Goal: Task Accomplishment & Management: Manage account settings

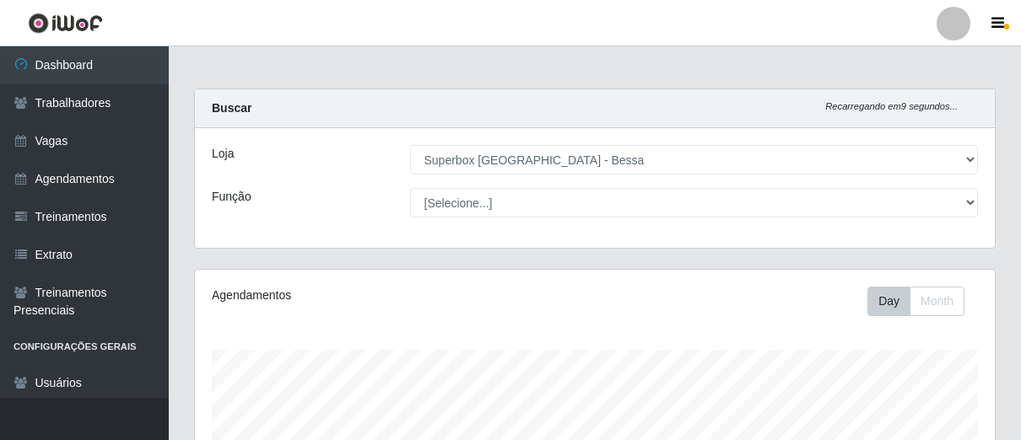
select select "206"
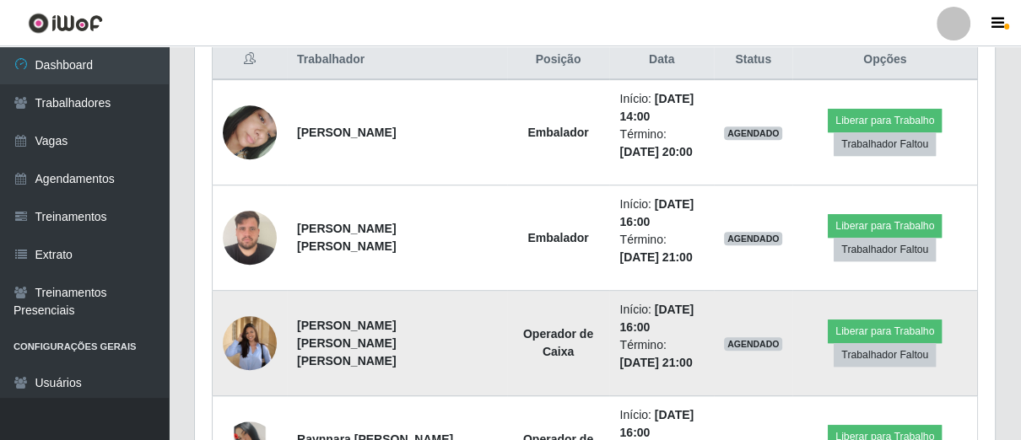
scroll to position [472, 0]
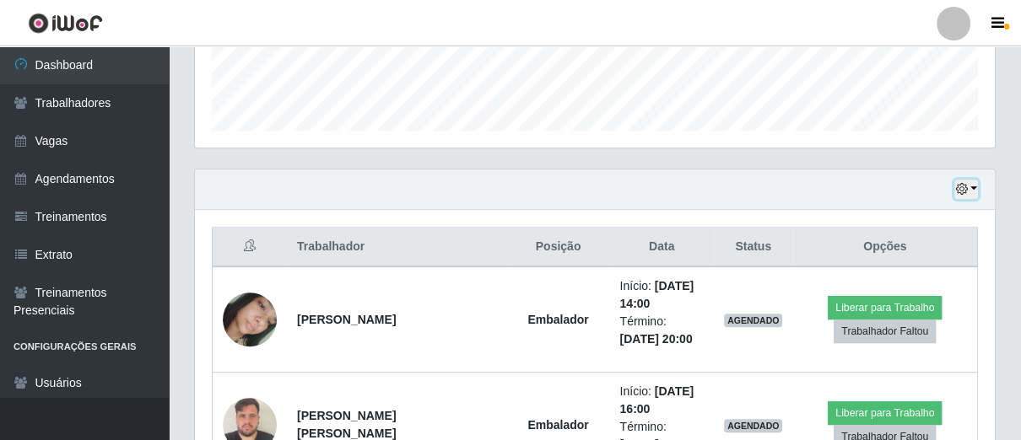
click at [965, 186] on icon "button" at bounding box center [961, 189] width 12 height 12
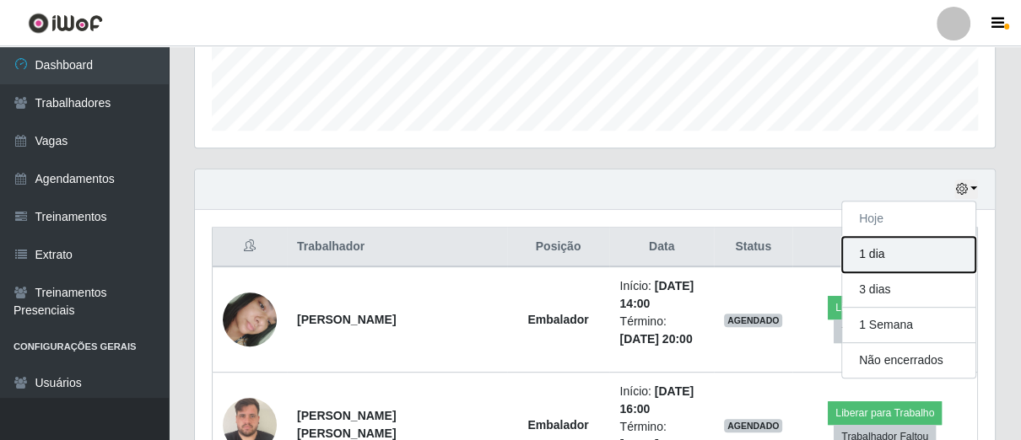
click at [903, 248] on button "1 dia" at bounding box center [908, 254] width 133 height 35
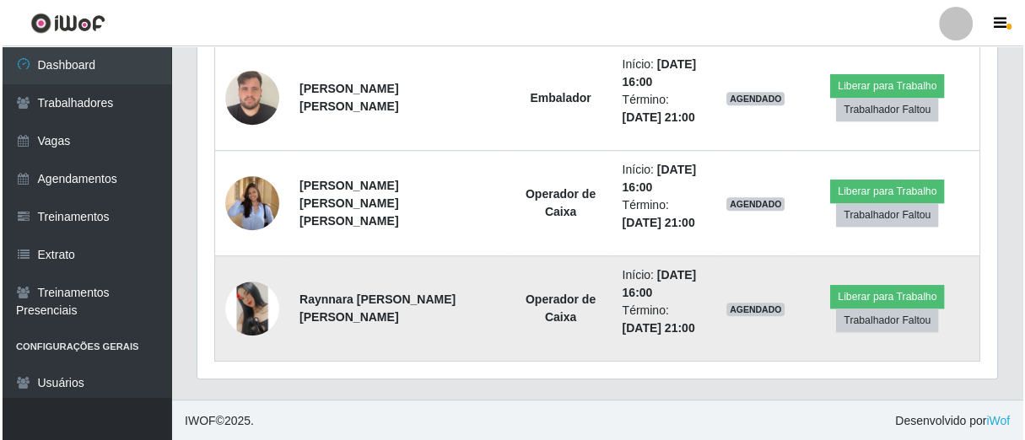
scroll to position [519, 0]
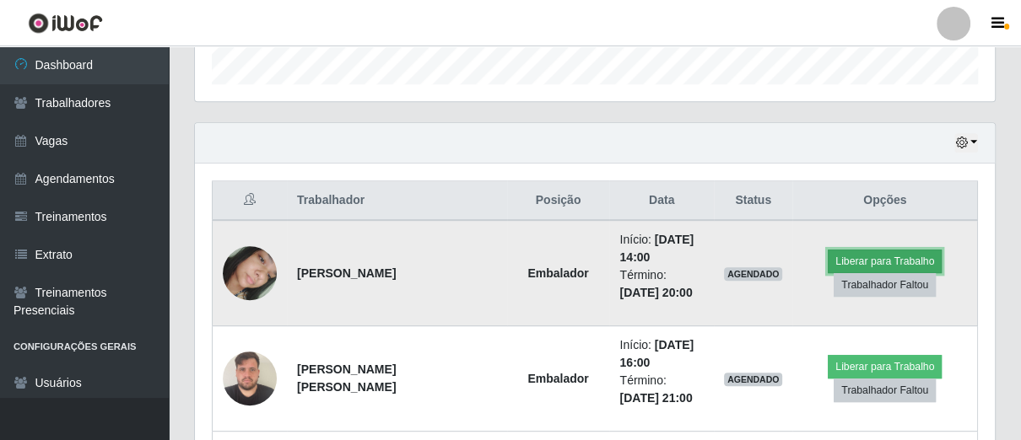
click at [896, 265] on button "Liberar para Trabalho" at bounding box center [884, 262] width 114 height 24
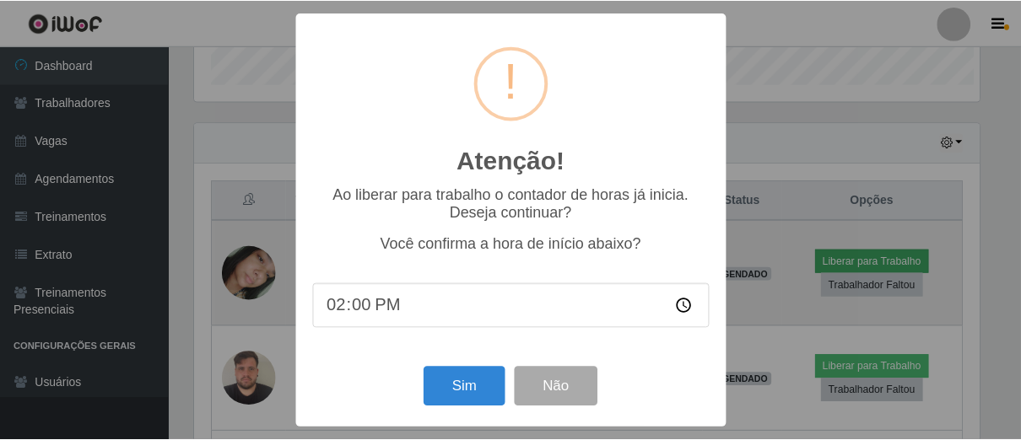
scroll to position [349, 789]
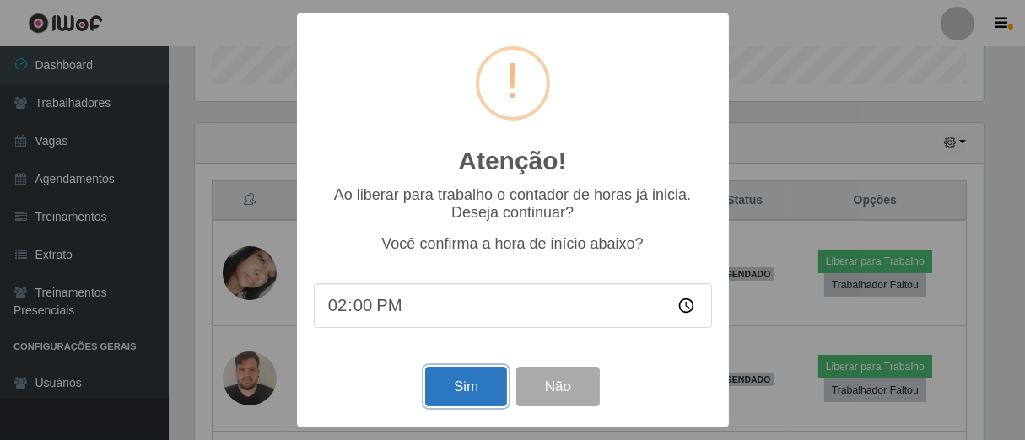
click at [443, 396] on button "Sim" at bounding box center [466, 387] width 82 height 40
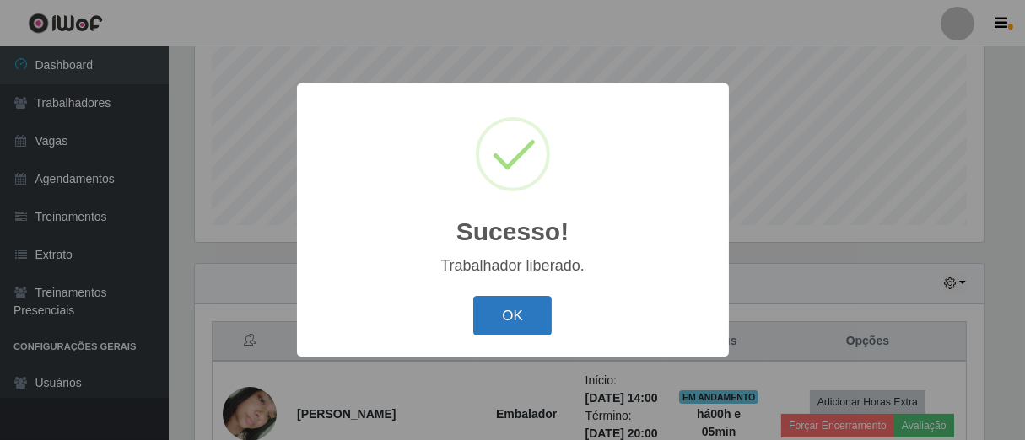
click at [539, 322] on button "OK" at bounding box center [512, 316] width 78 height 40
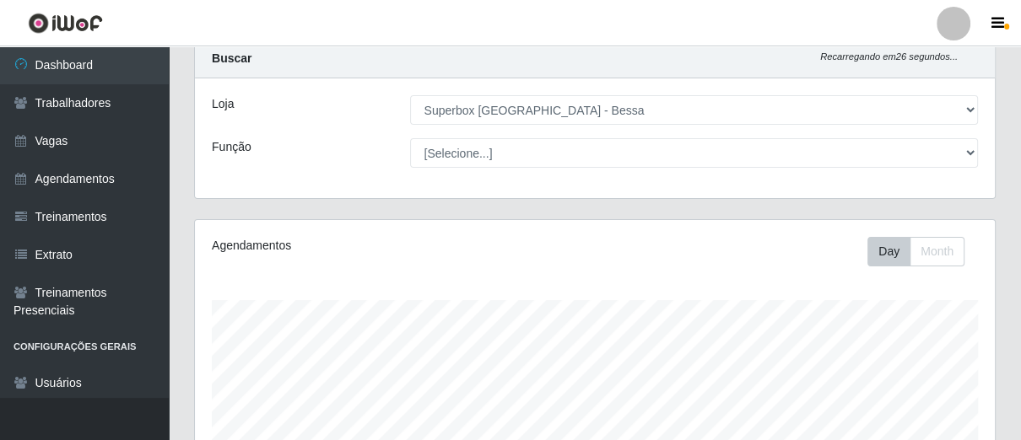
scroll to position [0, 0]
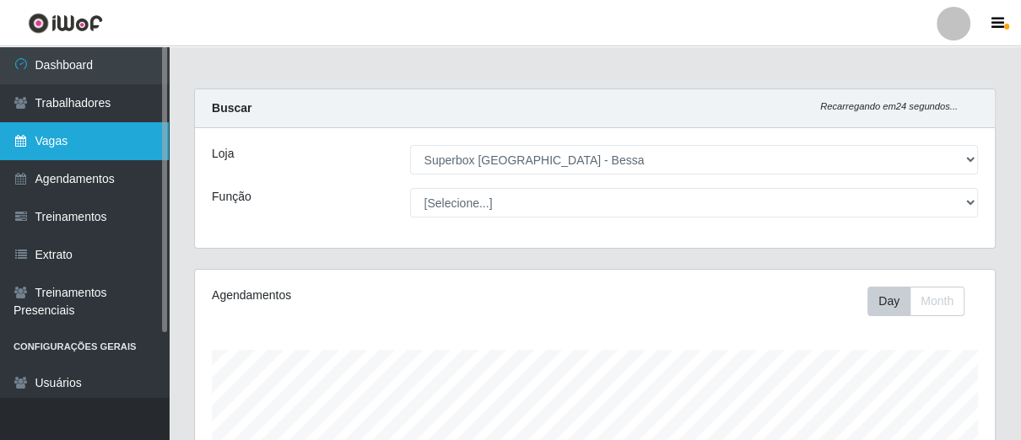
click at [124, 135] on link "Vagas" at bounding box center [84, 141] width 169 height 38
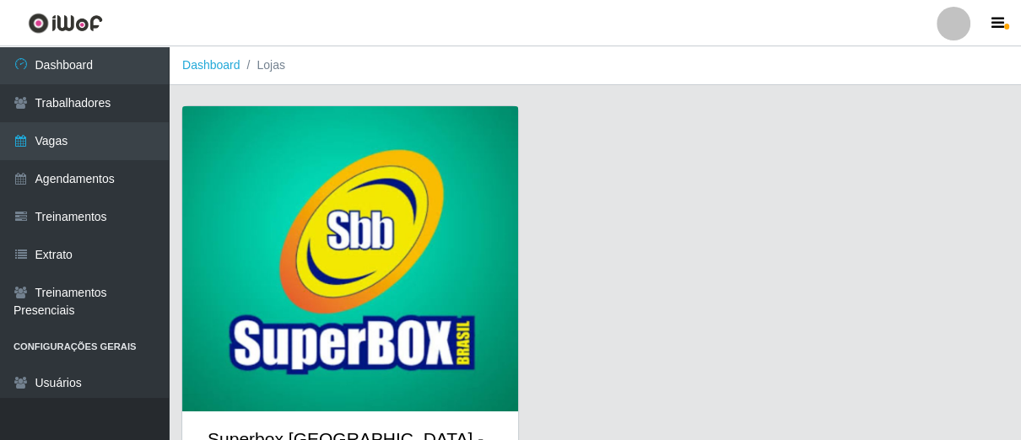
scroll to position [89, 0]
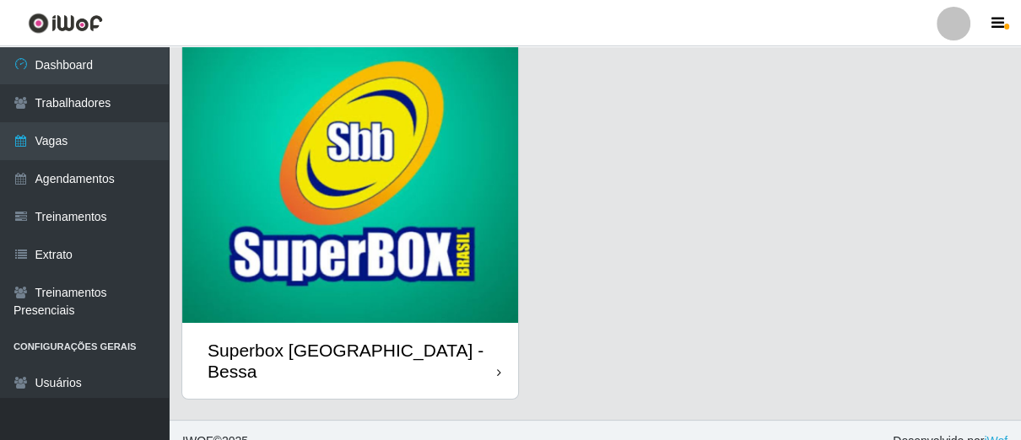
click at [476, 341] on div "Superbox [GEOGRAPHIC_DATA] - Bessa" at bounding box center [350, 361] width 336 height 76
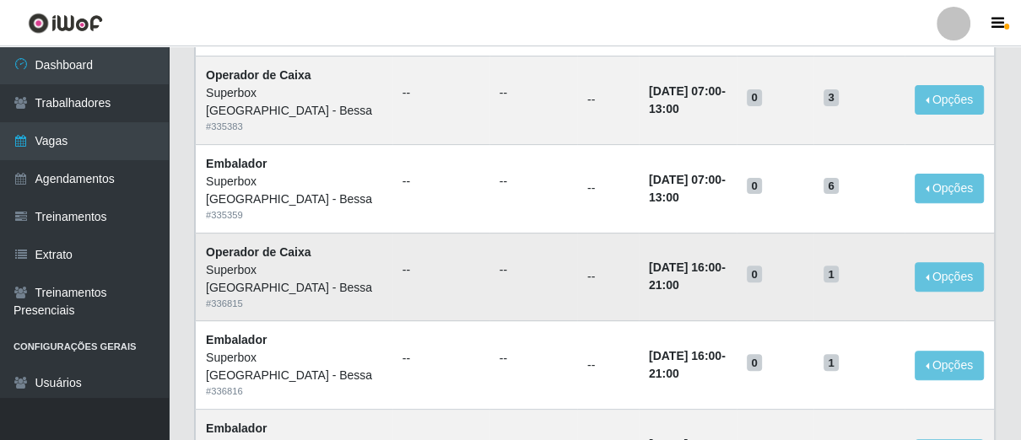
scroll to position [94, 0]
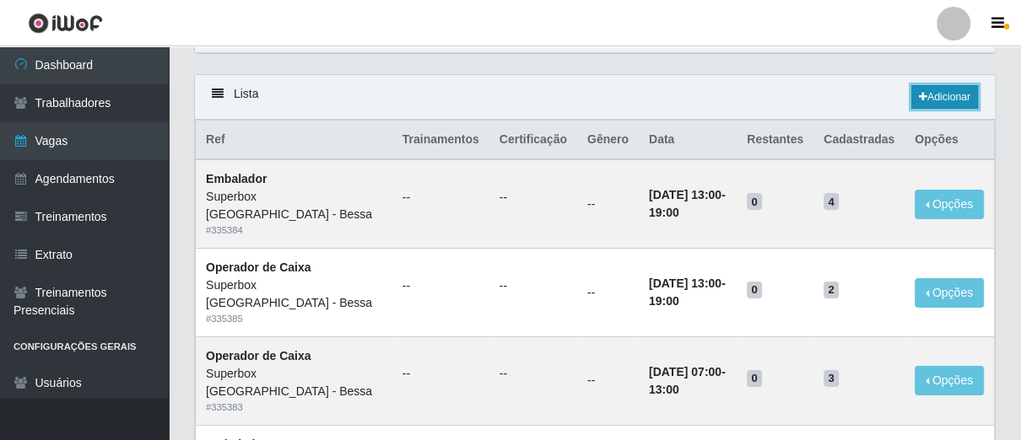
click at [941, 94] on link "Adicionar" at bounding box center [944, 97] width 67 height 24
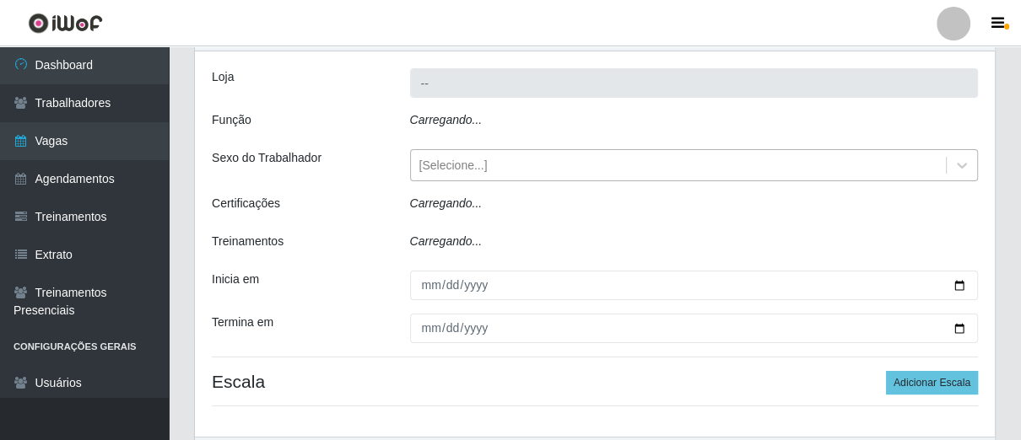
type input "Superbox [GEOGRAPHIC_DATA] - Bessa"
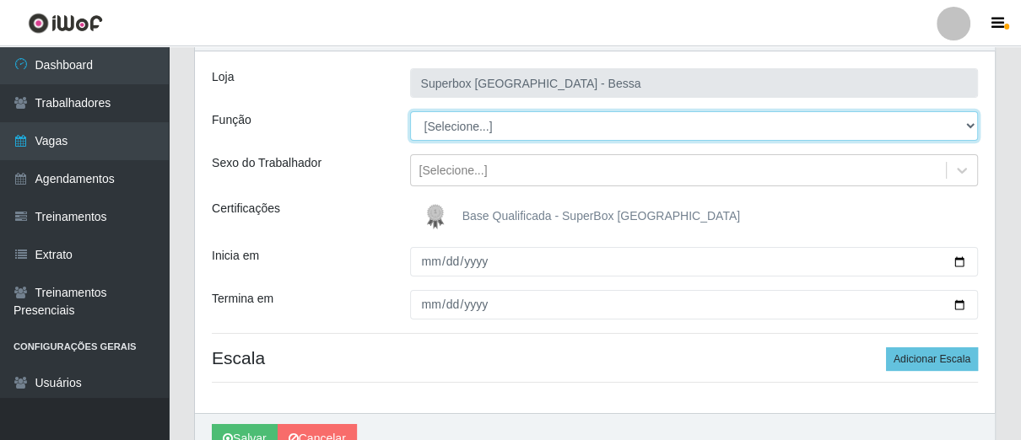
click at [526, 121] on select "[Selecione...] ASG ASG + ASG ++ Embalador Embalador + Embalador ++ Operador de …" at bounding box center [694, 126] width 568 height 30
select select "1"
click at [410, 111] on select "[Selecione...] ASG ASG + ASG ++ Embalador Embalador + Embalador ++ Operador de …" at bounding box center [694, 126] width 568 height 30
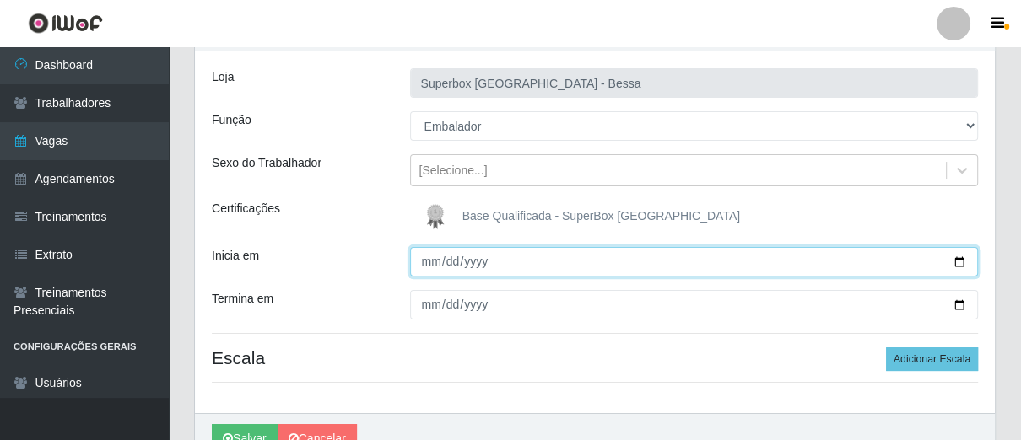
click at [432, 263] on input "Inicia em" at bounding box center [694, 262] width 568 height 30
type input "[DATE]"
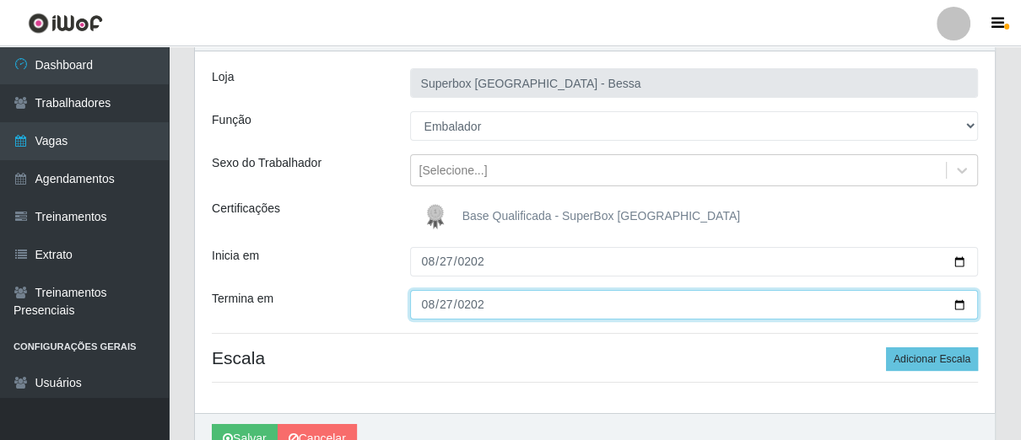
type input "[DATE]"
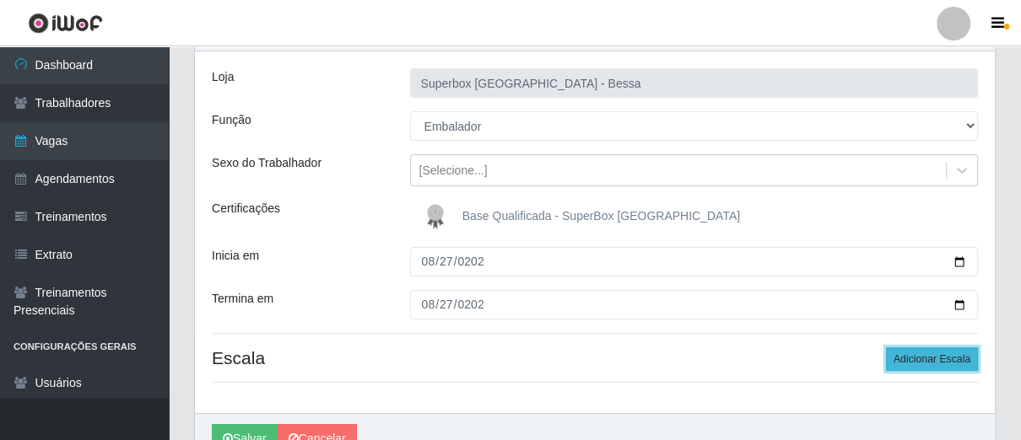
click at [912, 354] on button "Adicionar Escala" at bounding box center [932, 359] width 92 height 24
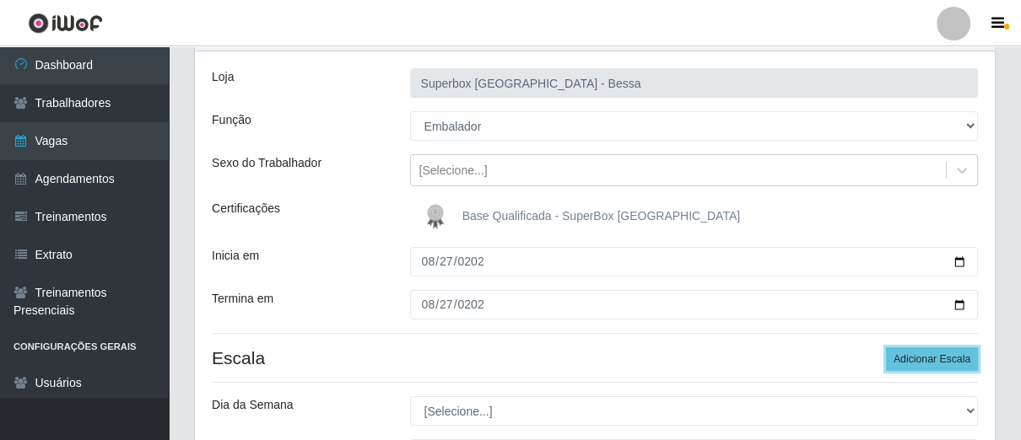
scroll to position [281, 0]
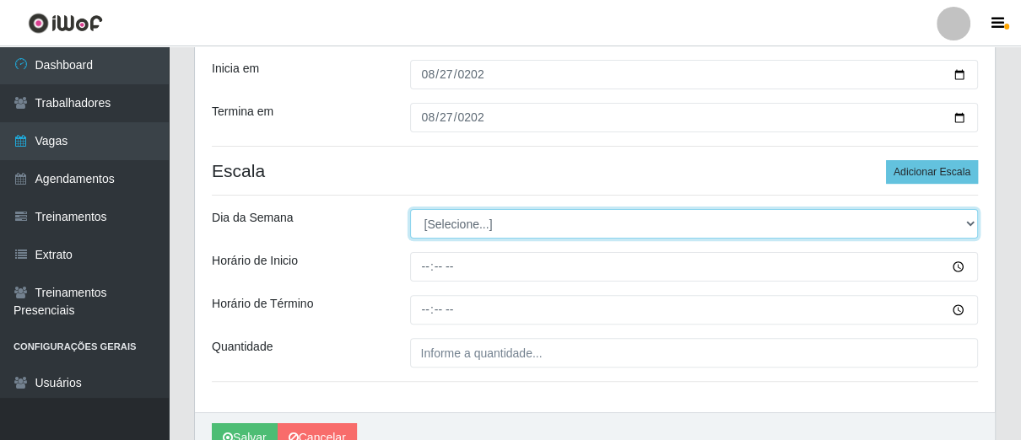
click at [466, 229] on select "[Selecione...] Segunda Terça Quarta Quinta Sexta Sábado Domingo" at bounding box center [694, 224] width 568 height 30
select select "3"
click at [410, 209] on select "[Selecione...] Segunda Terça Quarta Quinta Sexta Sábado Domingo" at bounding box center [694, 224] width 568 height 30
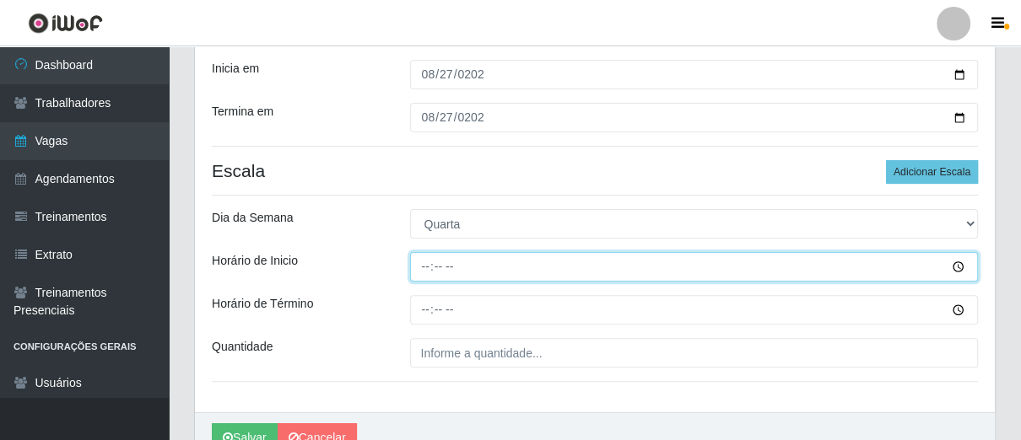
click at [422, 267] on input "Horário de Inicio" at bounding box center [694, 267] width 568 height 30
type input "16:00"
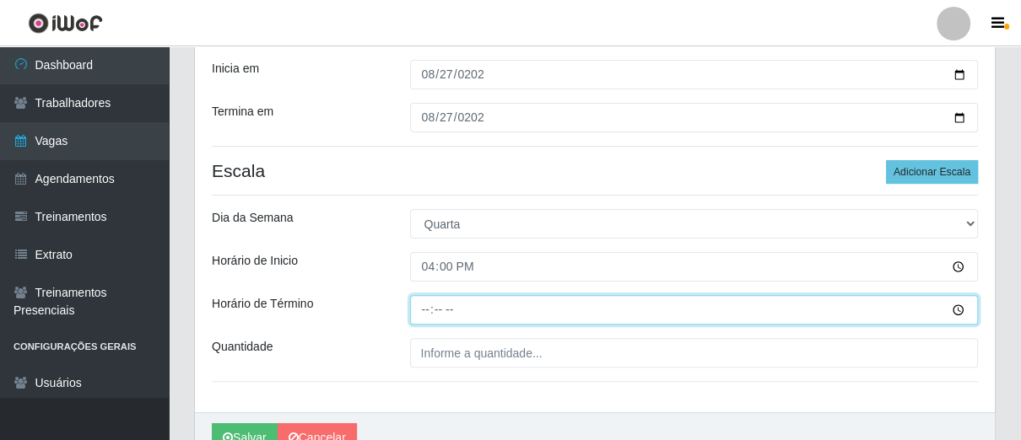
type input "21:00"
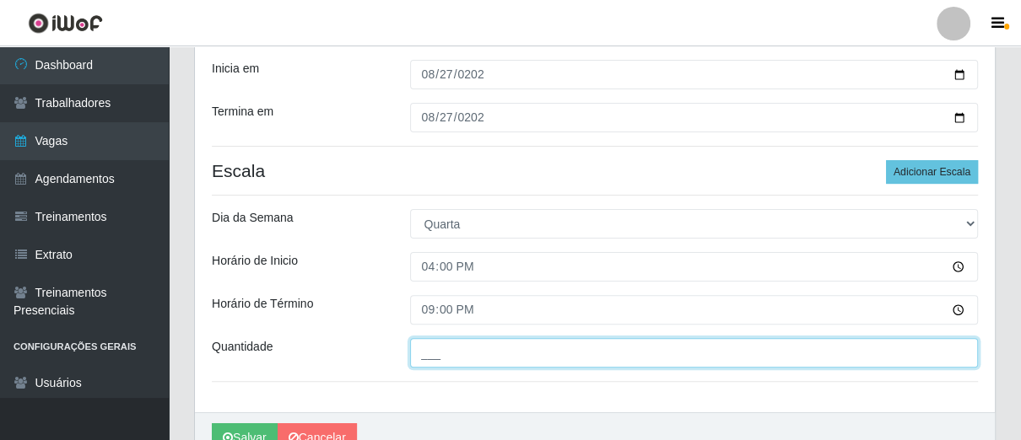
click at [455, 344] on input "___" at bounding box center [694, 353] width 568 height 30
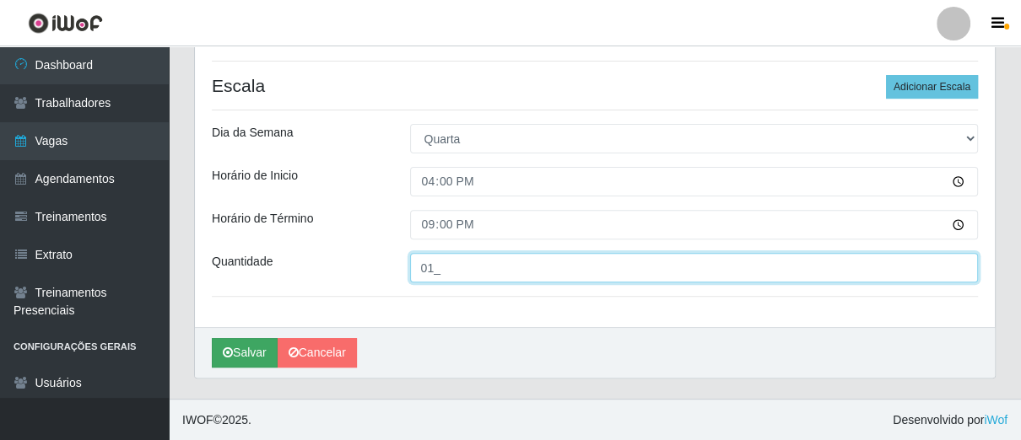
type input "01_"
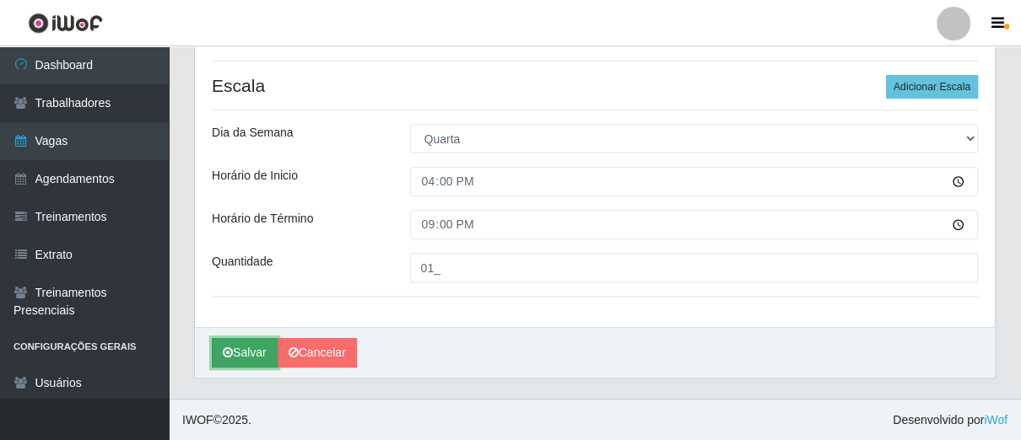
click at [239, 342] on button "Salvar" at bounding box center [245, 353] width 66 height 30
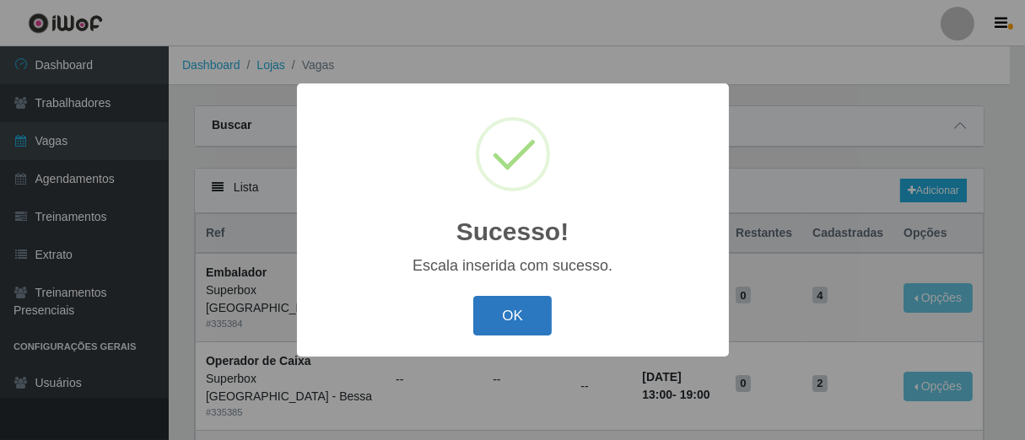
click at [506, 317] on button "OK" at bounding box center [512, 316] width 78 height 40
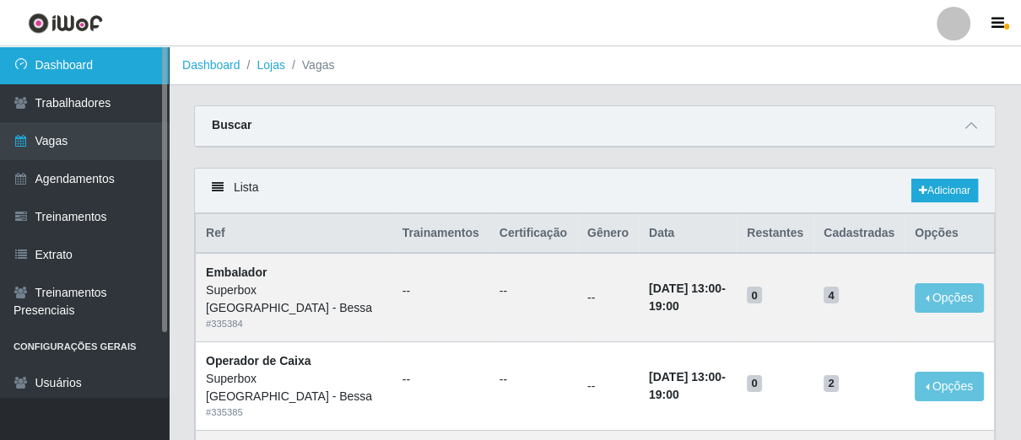
click at [116, 67] on link "Dashboard" at bounding box center [84, 65] width 169 height 38
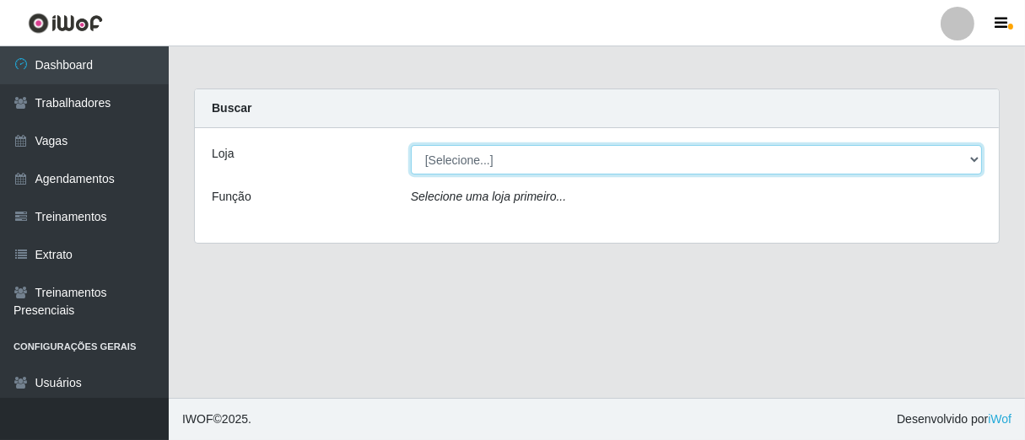
click at [682, 162] on select "[Selecione...] Superbox [GEOGRAPHIC_DATA] - Bessa" at bounding box center [696, 160] width 571 height 30
select select "206"
click at [411, 145] on select "[Selecione...] Superbox [GEOGRAPHIC_DATA] - Bessa" at bounding box center [696, 160] width 571 height 30
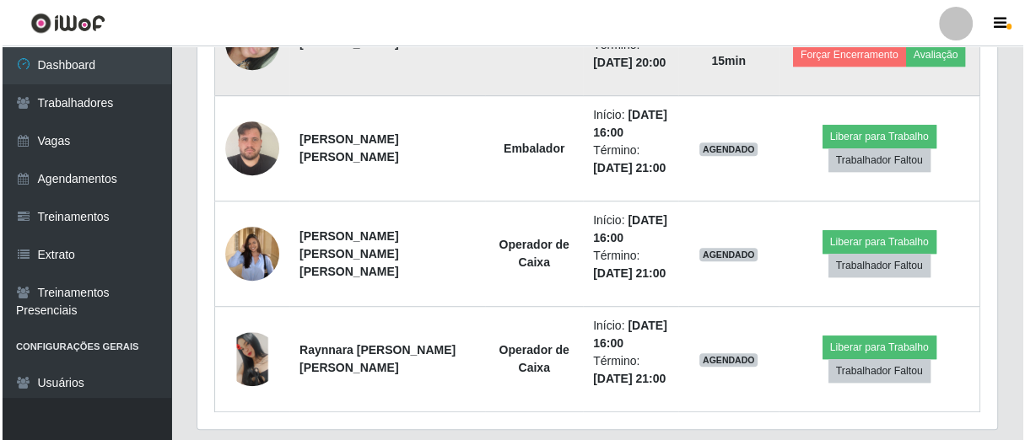
scroll to position [800, 0]
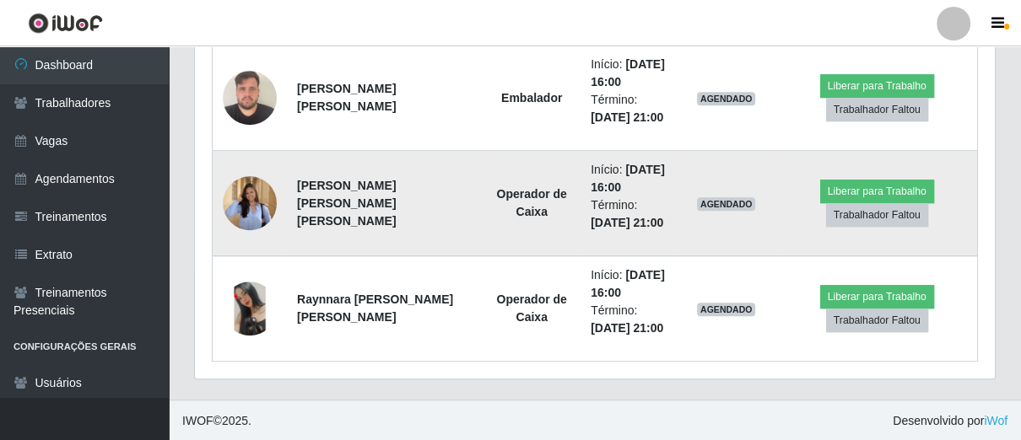
click at [261, 200] on img at bounding box center [250, 203] width 54 height 70
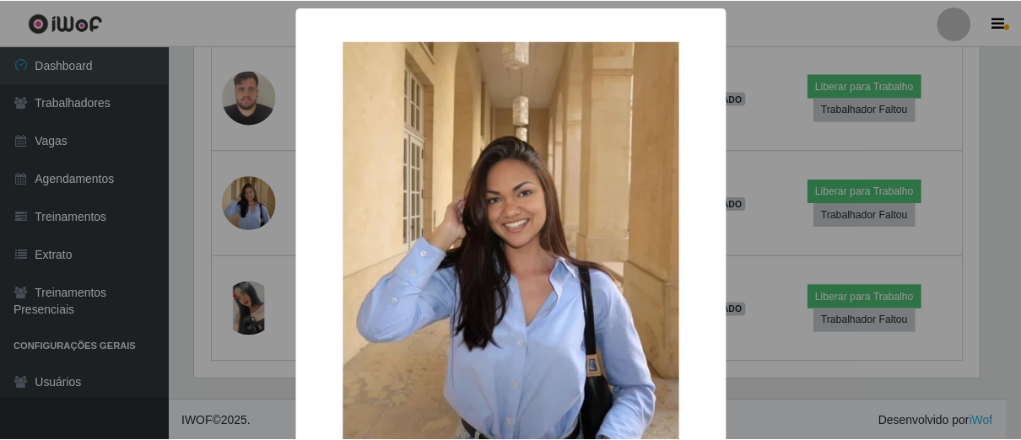
scroll to position [145, 0]
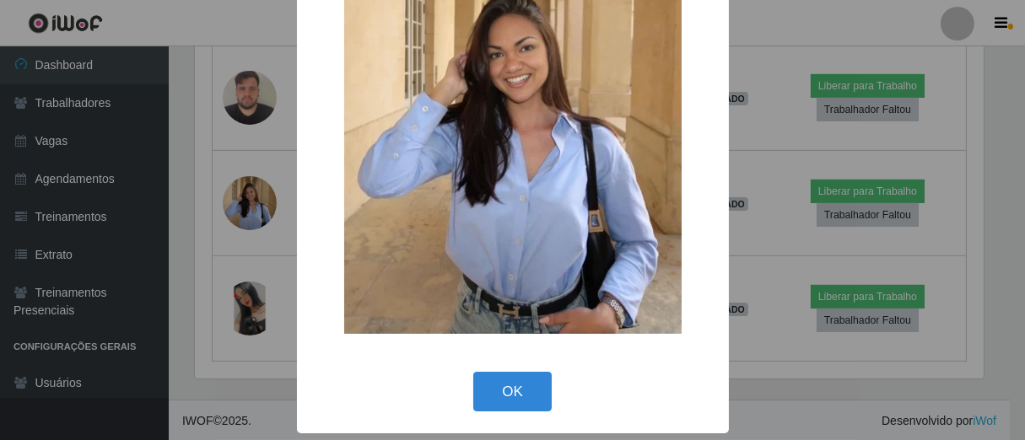
click at [520, 369] on div "OK Cancel" at bounding box center [513, 392] width 398 height 48
click at [513, 378] on button "OK" at bounding box center [512, 392] width 78 height 40
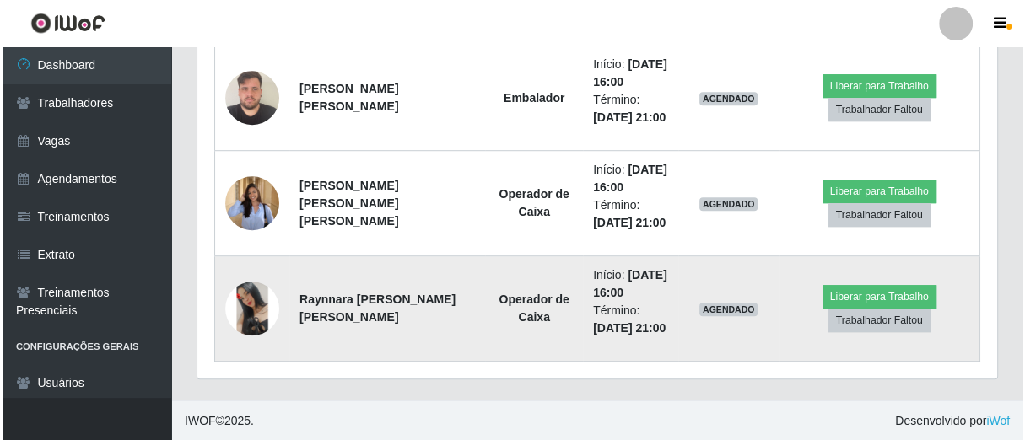
scroll to position [349, 799]
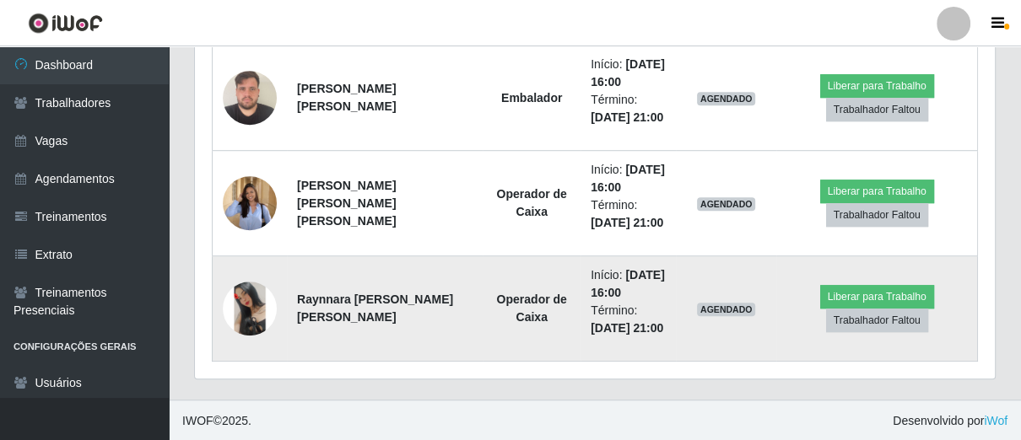
click at [234, 301] on img at bounding box center [250, 309] width 54 height 54
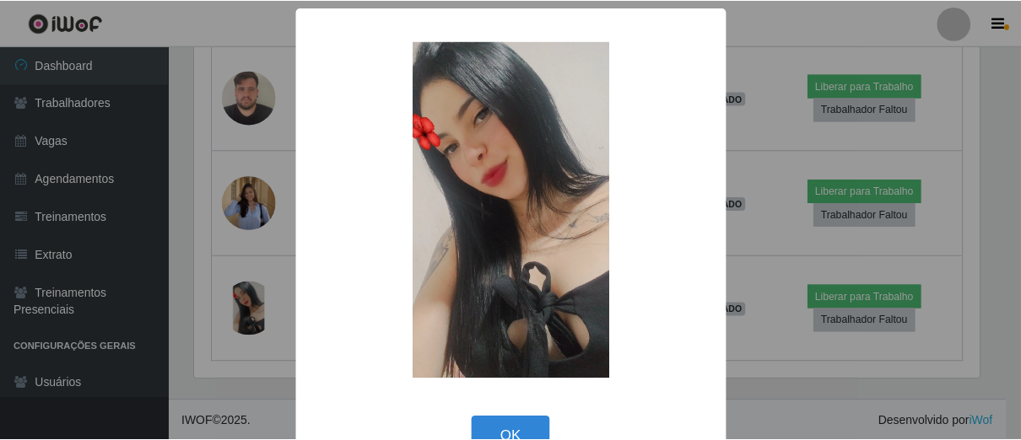
scroll to position [45, 0]
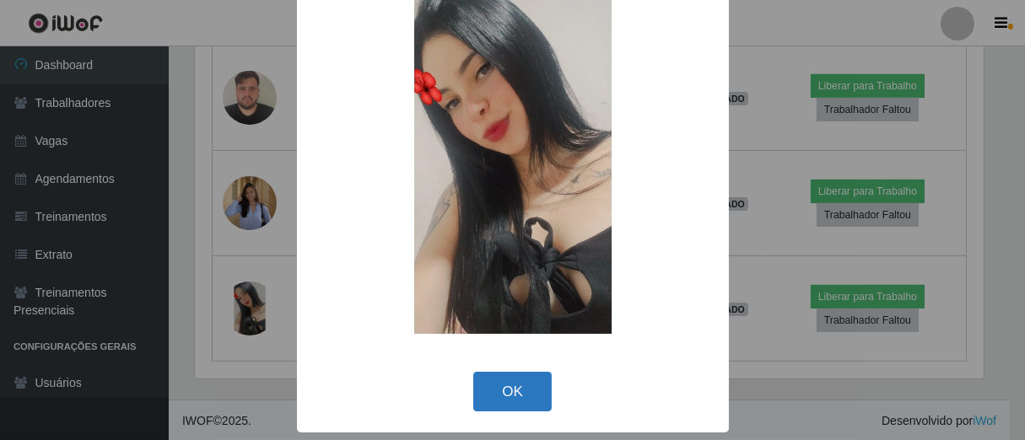
click at [503, 391] on button "OK" at bounding box center [512, 392] width 78 height 40
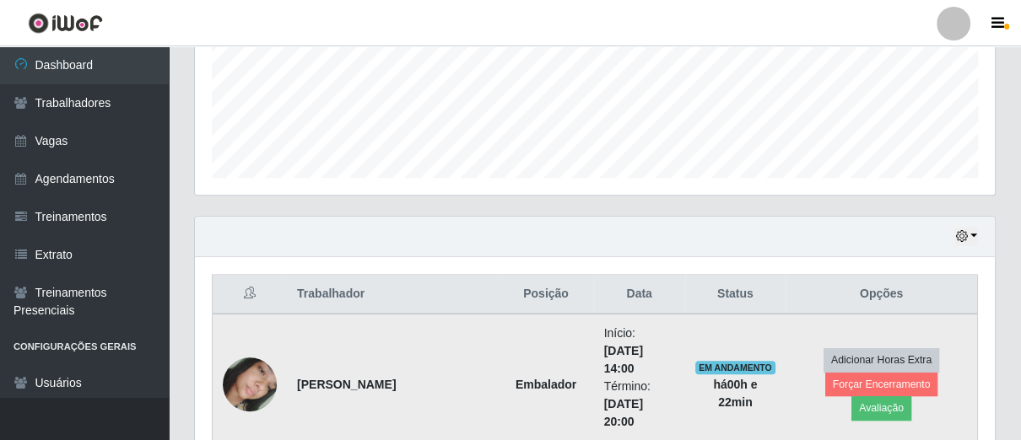
scroll to position [50, 0]
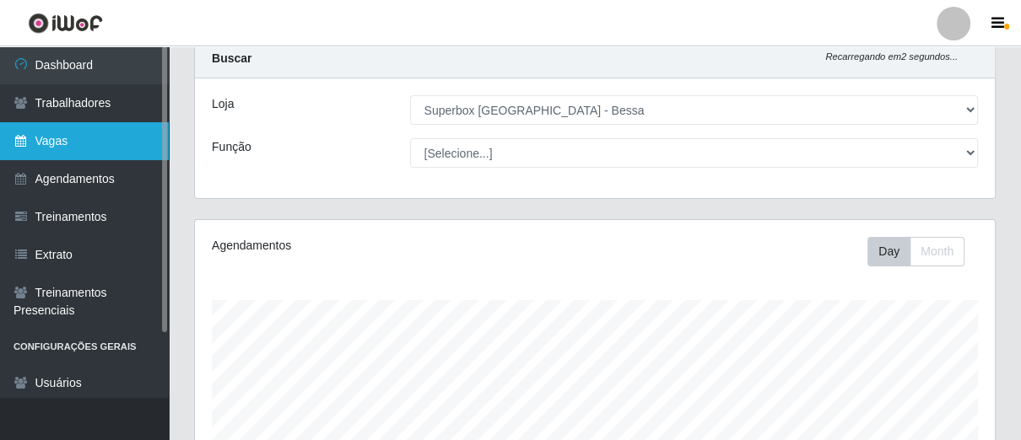
click at [64, 159] on link "Vagas" at bounding box center [84, 141] width 169 height 38
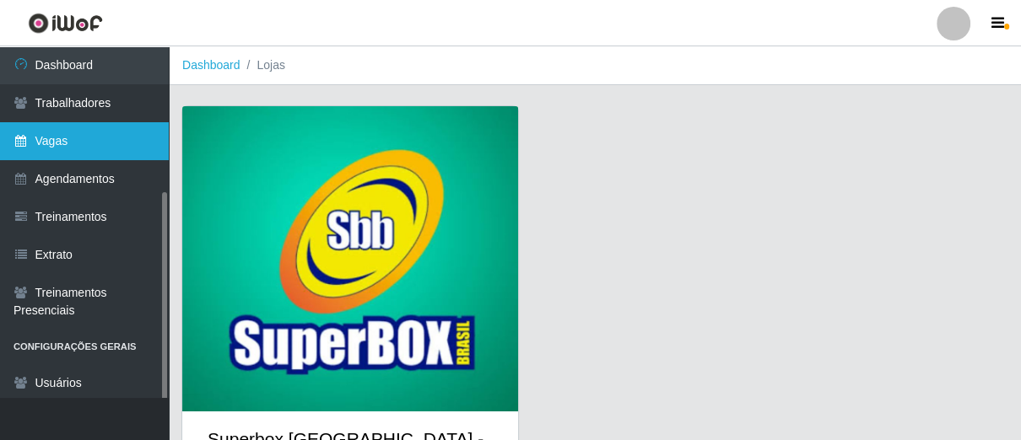
scroll to position [89, 0]
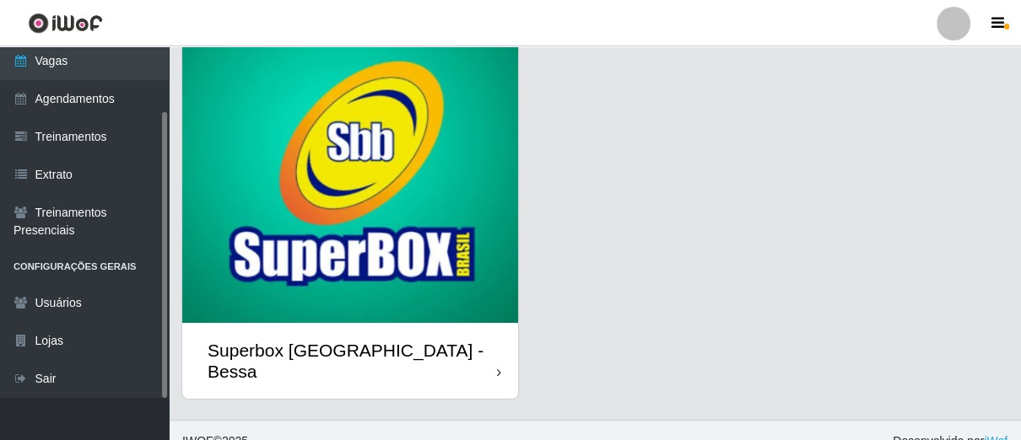
click at [239, 227] on img at bounding box center [350, 170] width 336 height 305
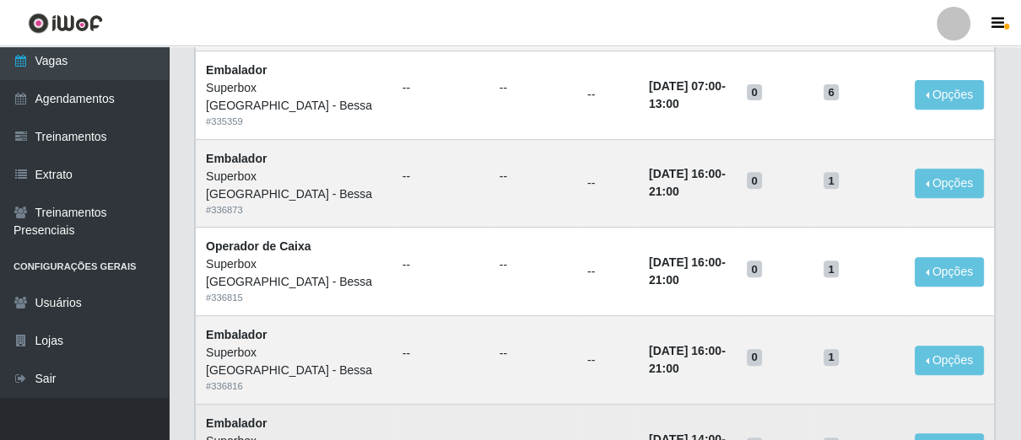
scroll to position [562, 0]
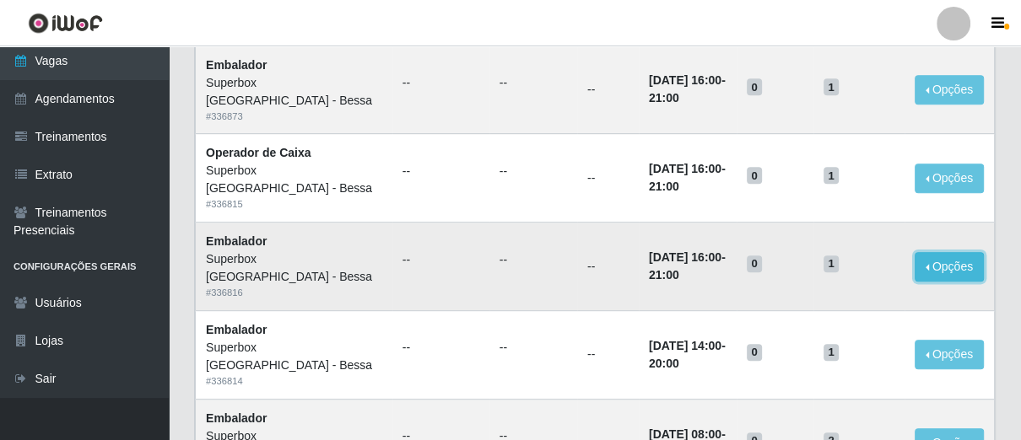
click at [965, 275] on button "Opções" at bounding box center [948, 267] width 69 height 30
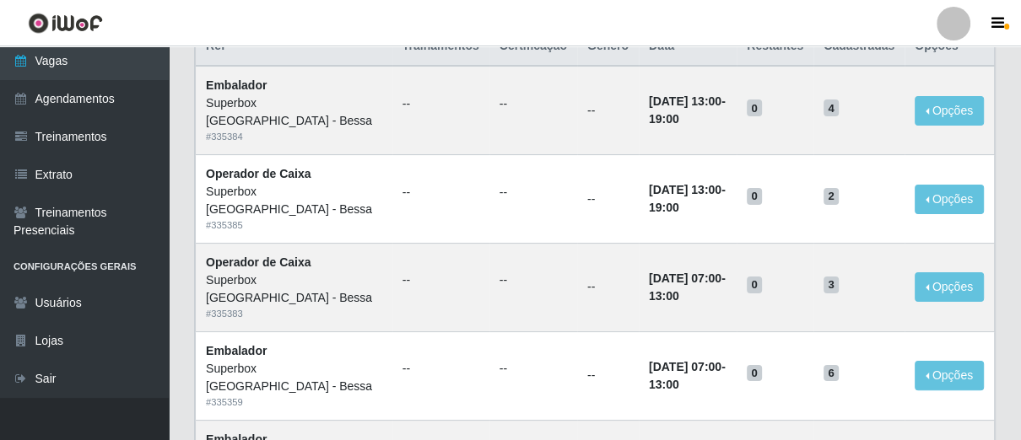
scroll to position [94, 0]
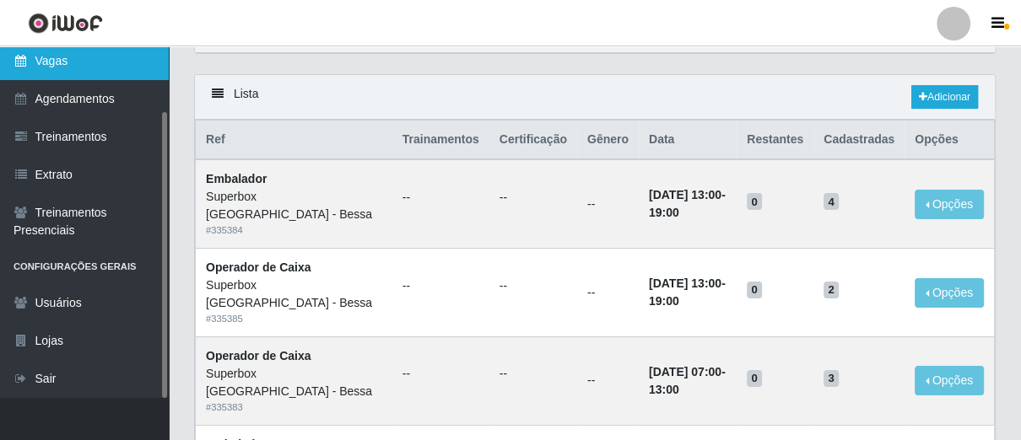
click at [97, 57] on link "Vagas" at bounding box center [84, 61] width 169 height 38
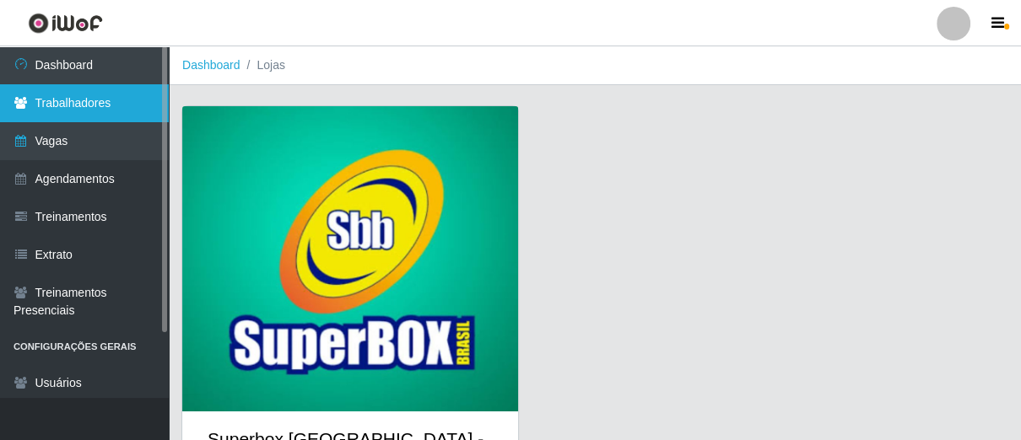
click at [99, 111] on link "Trabalhadores" at bounding box center [84, 103] width 169 height 38
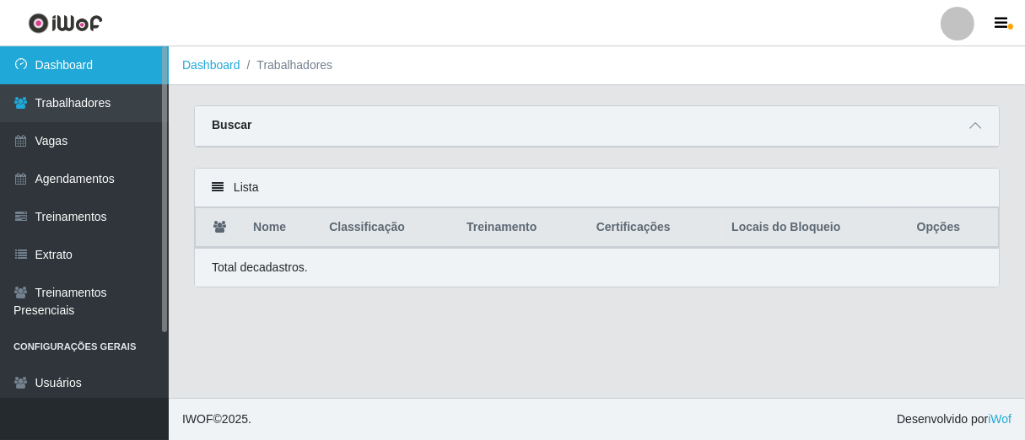
click at [113, 68] on link "Dashboard" at bounding box center [84, 65] width 169 height 38
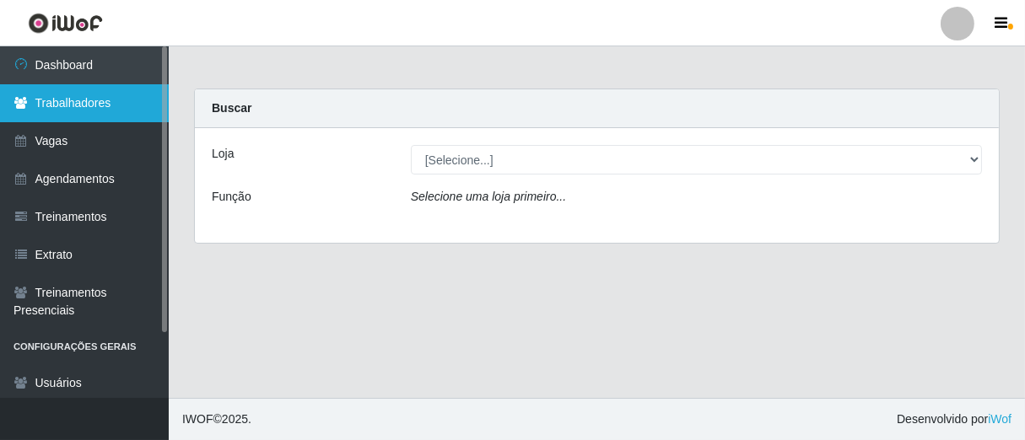
click at [100, 94] on link "Trabalhadores" at bounding box center [84, 103] width 169 height 38
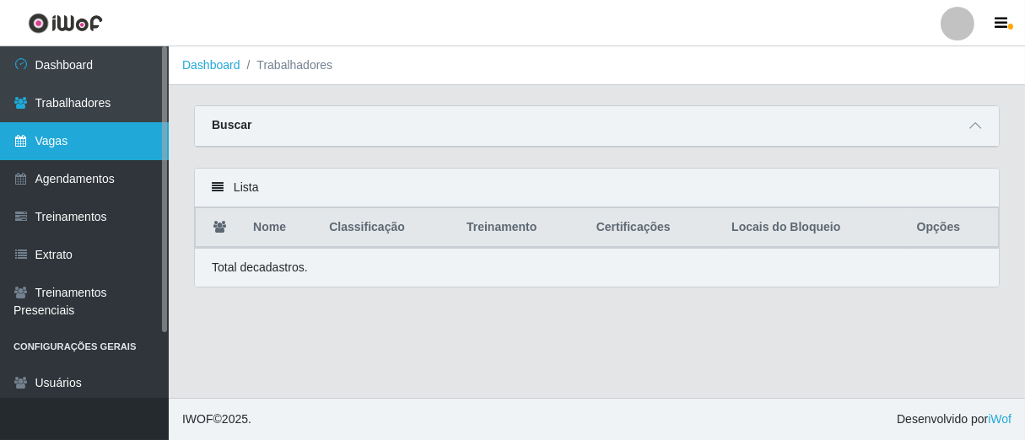
click at [119, 132] on link "Vagas" at bounding box center [84, 141] width 169 height 38
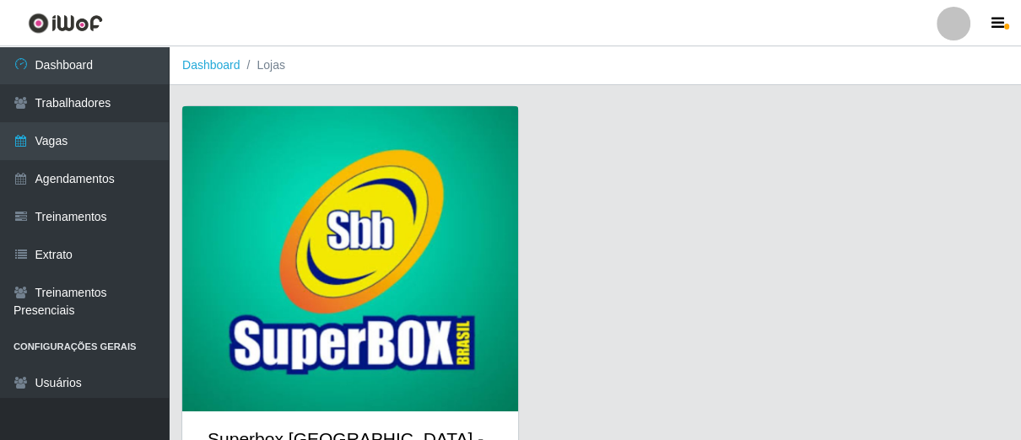
scroll to position [89, 0]
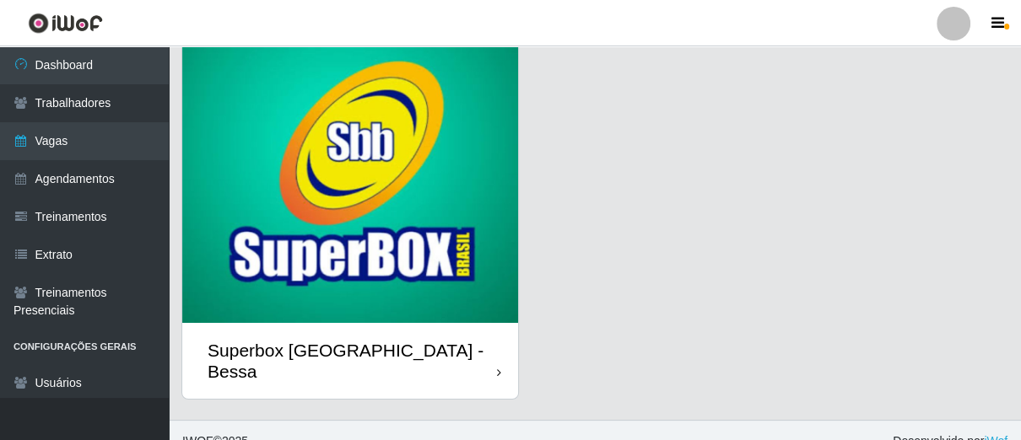
click at [364, 219] on img at bounding box center [350, 170] width 336 height 305
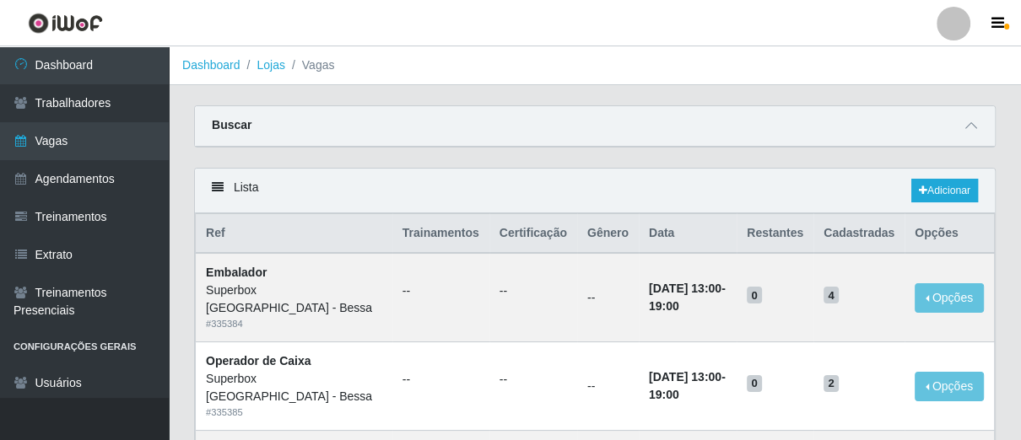
scroll to position [80, 0]
